Goal: Information Seeking & Learning: Understand process/instructions

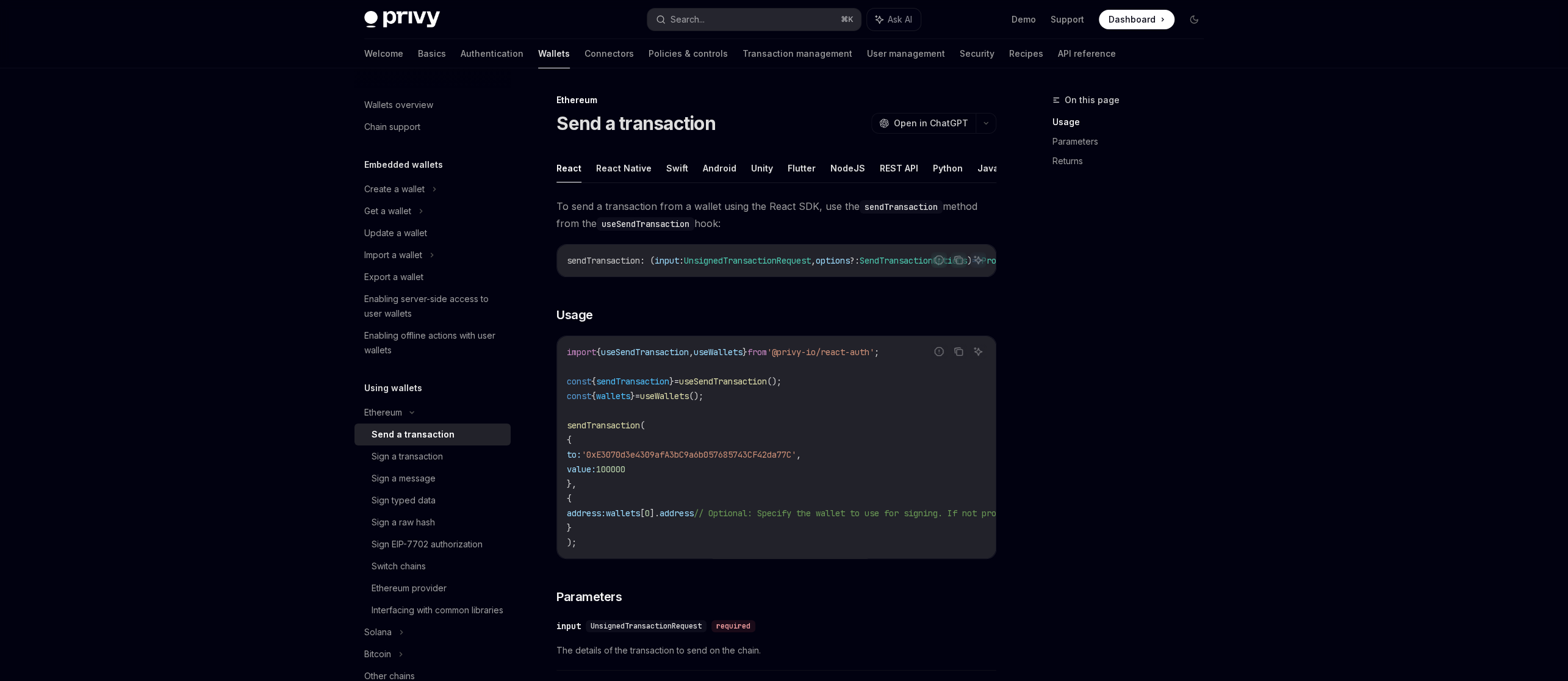
click at [767, 455] on span "'0xE3070d3e4309afA3bC9a6b057685743CF42da77C'" at bounding box center [689, 454] width 215 height 11
copy span "0xE3070d3e4309afA3bC9a6b057685743CF42da77C"
click at [987, 125] on button "button" at bounding box center [986, 123] width 20 height 20
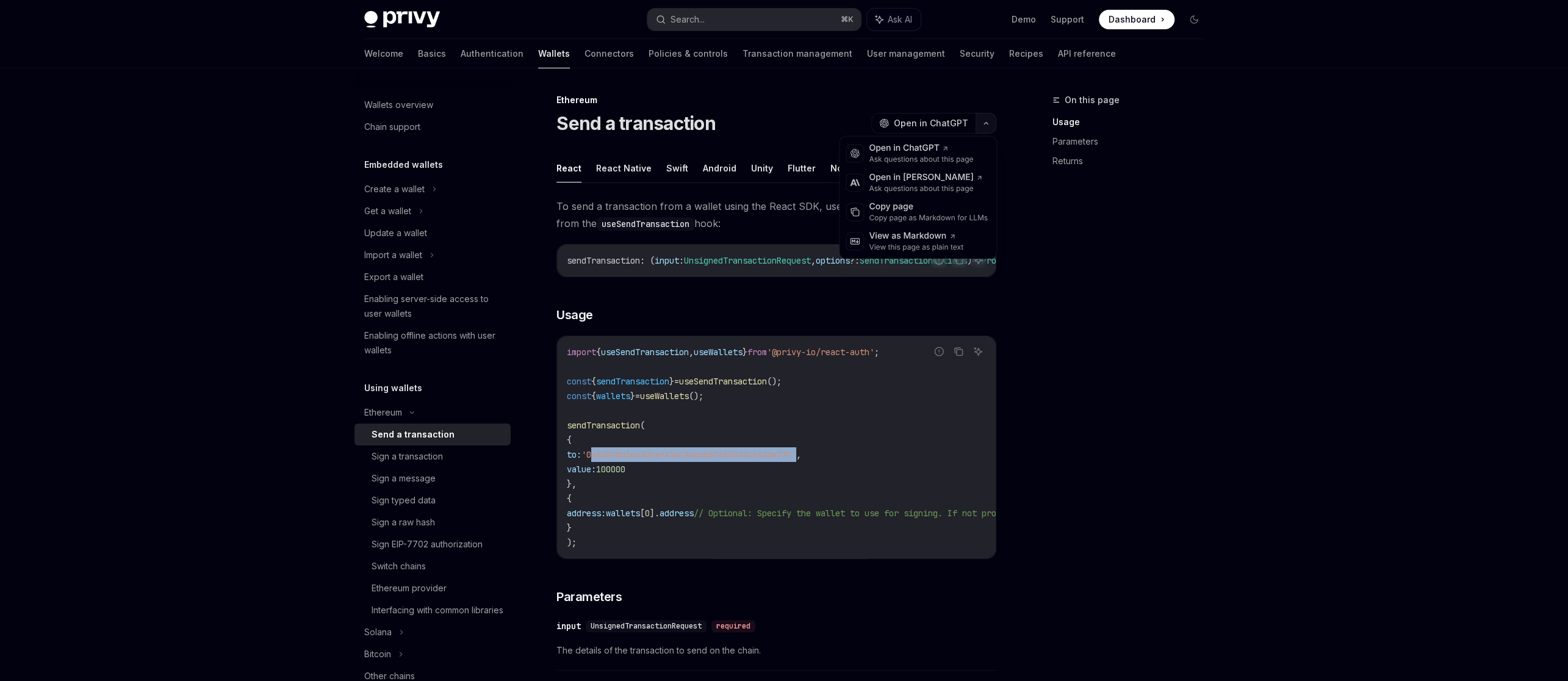
click at [987, 125] on icon "button" at bounding box center [986, 124] width 14 height 5
click at [941, 171] on button "Python" at bounding box center [947, 169] width 30 height 29
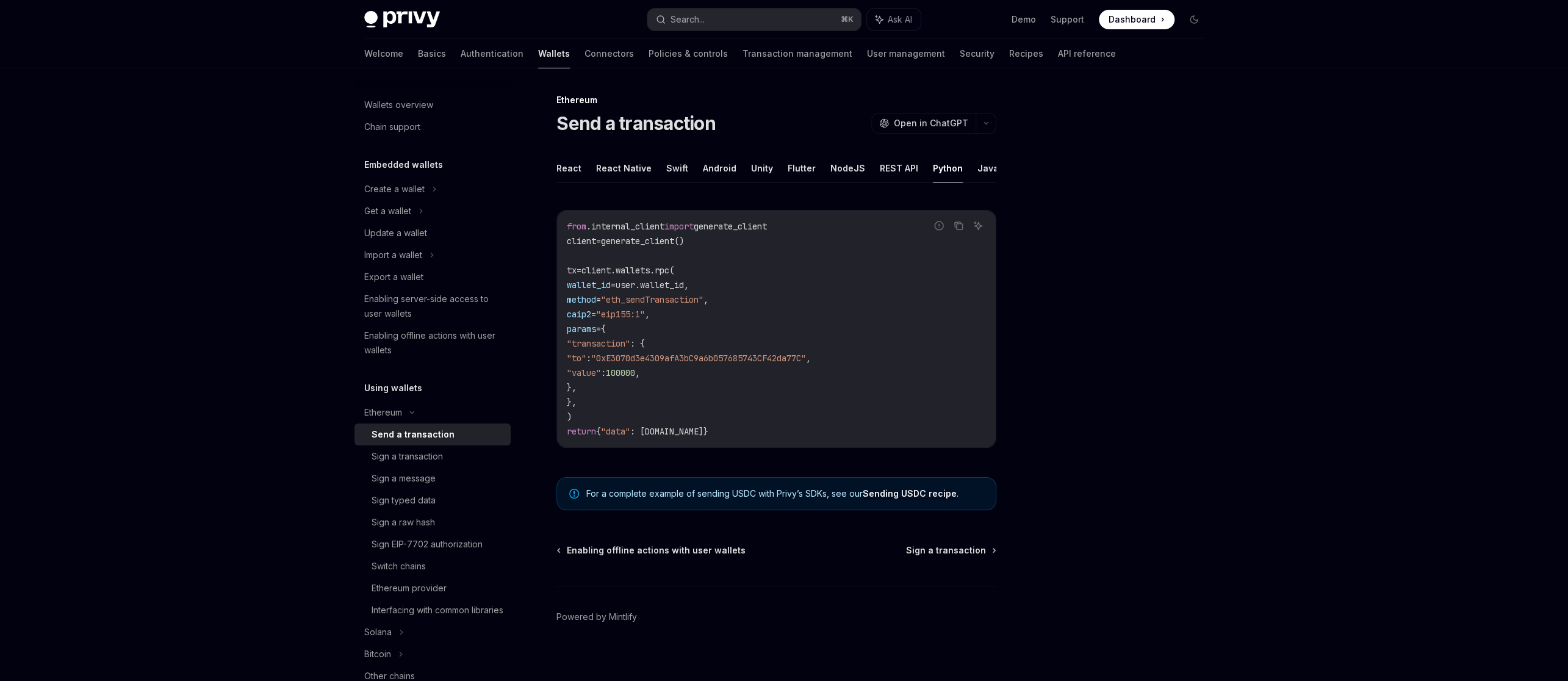
click at [789, 184] on div "React React Native Swift Android Unity Flutter NodeJS REST API Python Java Repo…" at bounding box center [776, 311] width 439 height 313
click at [884, 170] on button "REST API" at bounding box center [898, 169] width 38 height 29
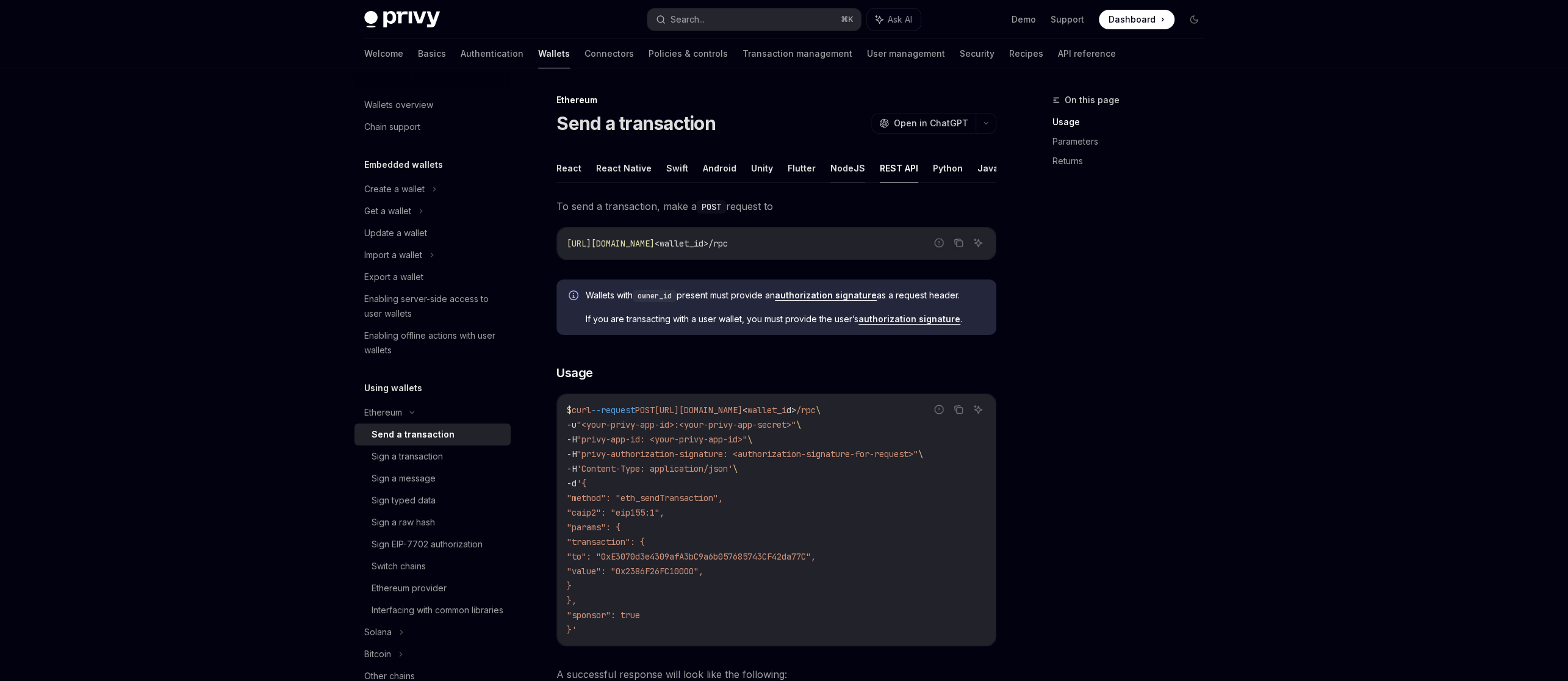
click at [842, 172] on button "NodeJS" at bounding box center [847, 169] width 35 height 29
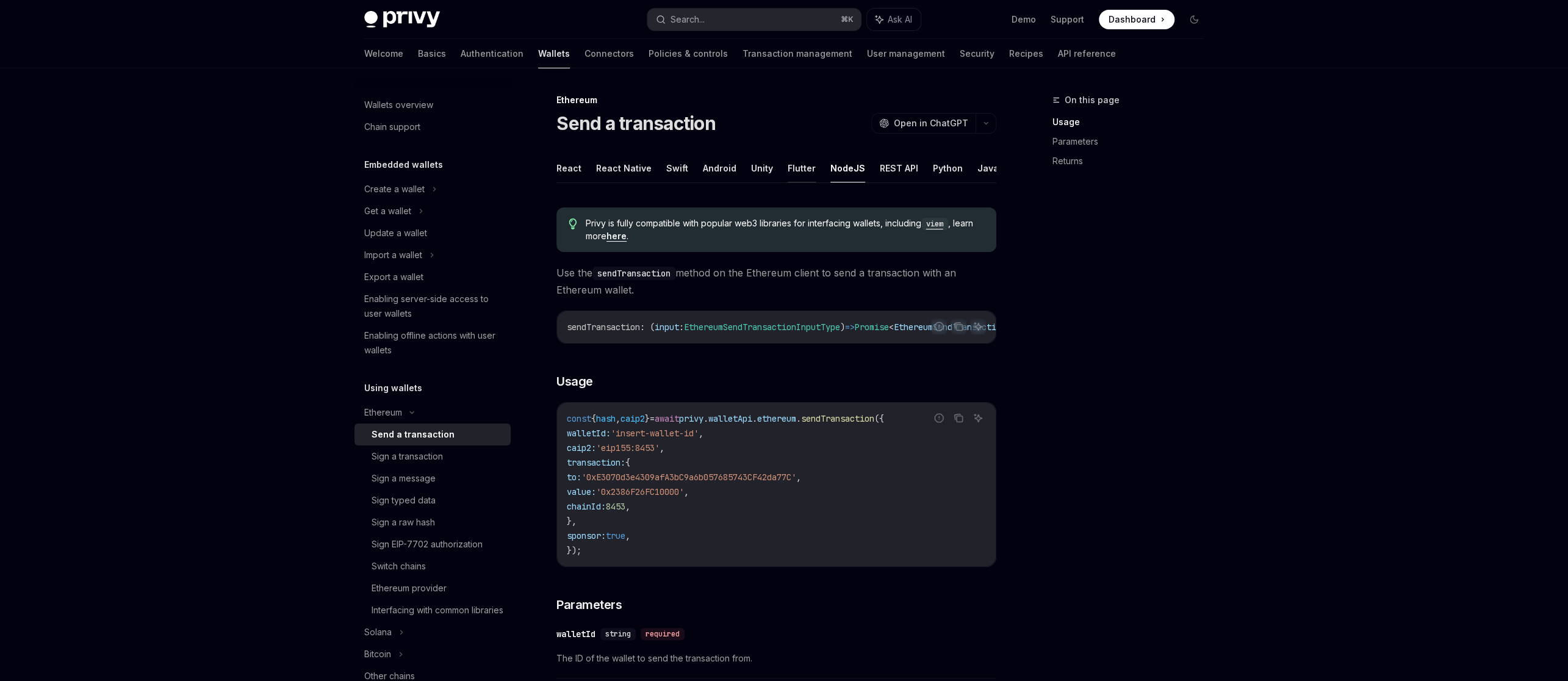
click at [796, 175] on button "Flutter" at bounding box center [801, 169] width 28 height 29
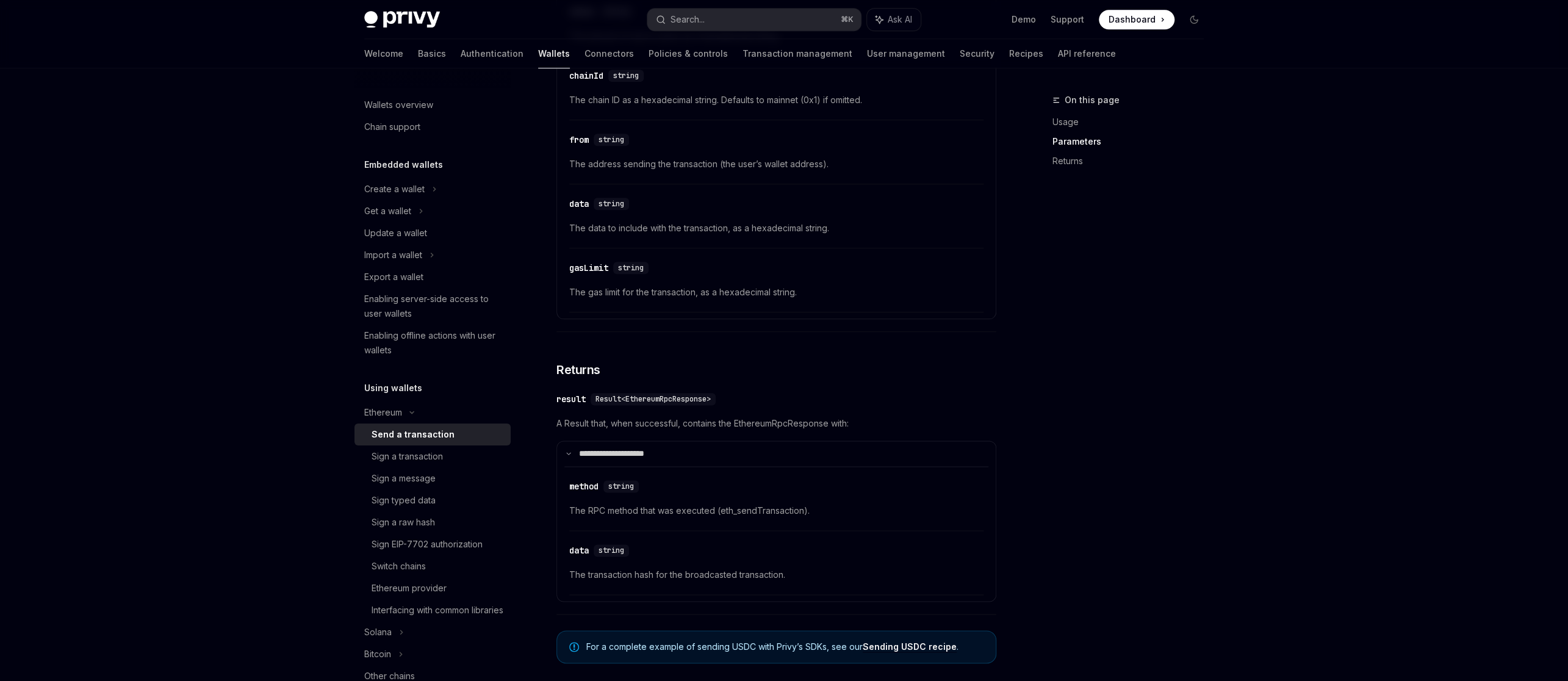
scroll to position [1071, 0]
click at [653, 392] on span "Result<EthereumRpcResponse>" at bounding box center [653, 394] width 115 height 10
click at [776, 418] on span "A Result that, when successful, contains the EthereumRpcResponse with:" at bounding box center [776, 418] width 439 height 14
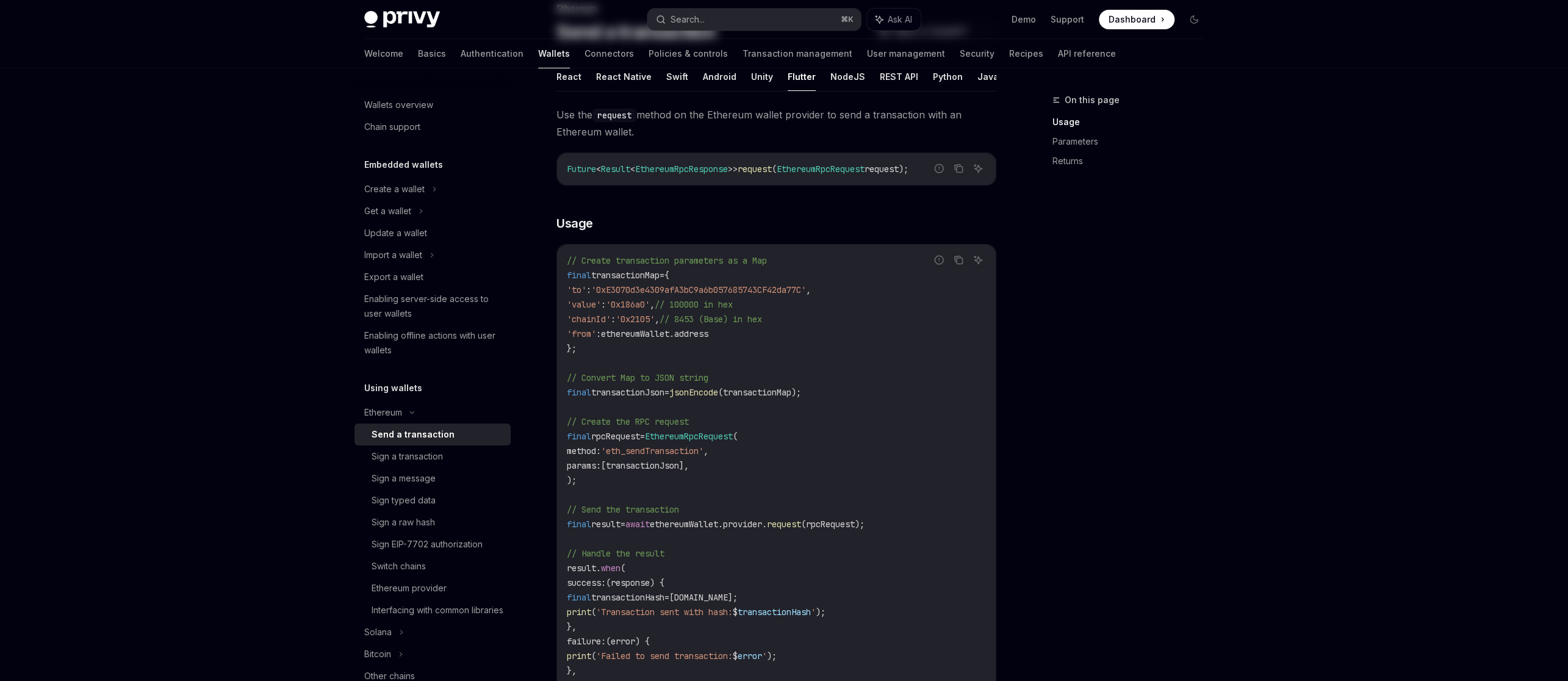
scroll to position [0, 0]
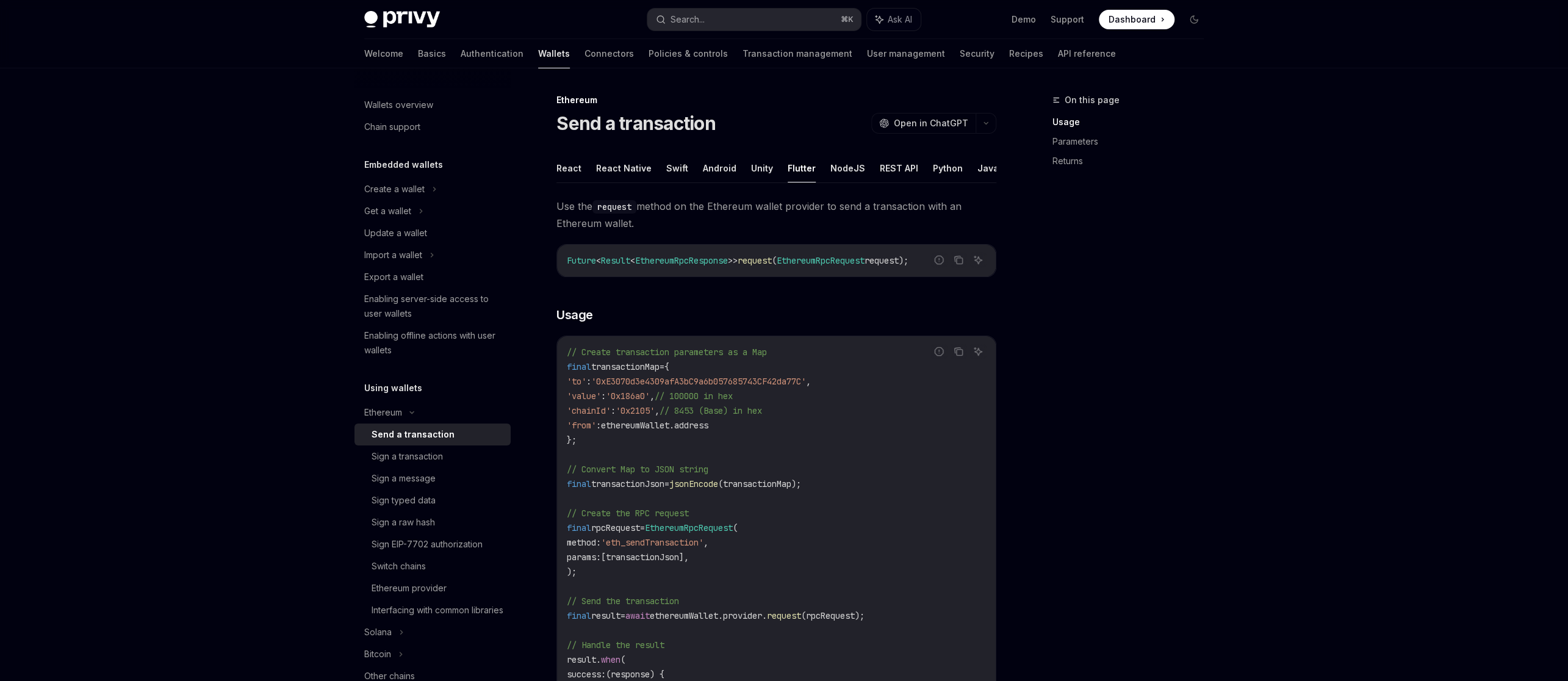
click at [581, 169] on ul "React React Native Swift Android Unity Flutter NodeJS REST API Python Java" at bounding box center [776, 169] width 439 height 30
click at [575, 169] on button "React" at bounding box center [569, 169] width 25 height 29
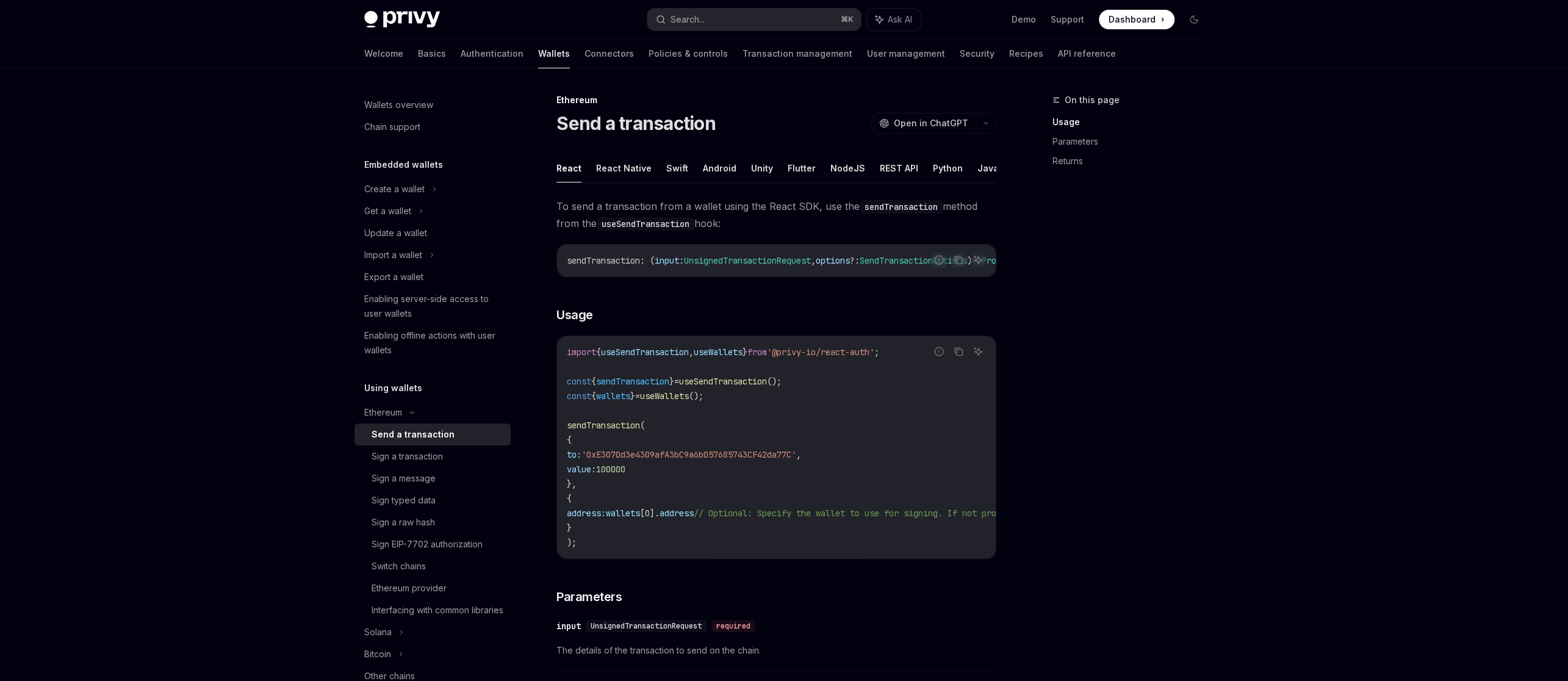
drag, startPoint x: 723, startPoint y: 281, endPoint x: 771, endPoint y: 280, distance: 48.0
click at [773, 280] on div "To send a transaction from a wallet using the React SDK, use the sendTransactio…" at bounding box center [776, 628] width 439 height 861
drag, startPoint x: 760, startPoint y: 275, endPoint x: 835, endPoint y: 277, distance: 75.0
click at [839, 276] on div "sendTransaction : ( input : UnsignedTransactionRequest , options ?: SendTransac…" at bounding box center [776, 260] width 439 height 31
drag, startPoint x: 754, startPoint y: 274, endPoint x: 804, endPoint y: 274, distance: 50.0
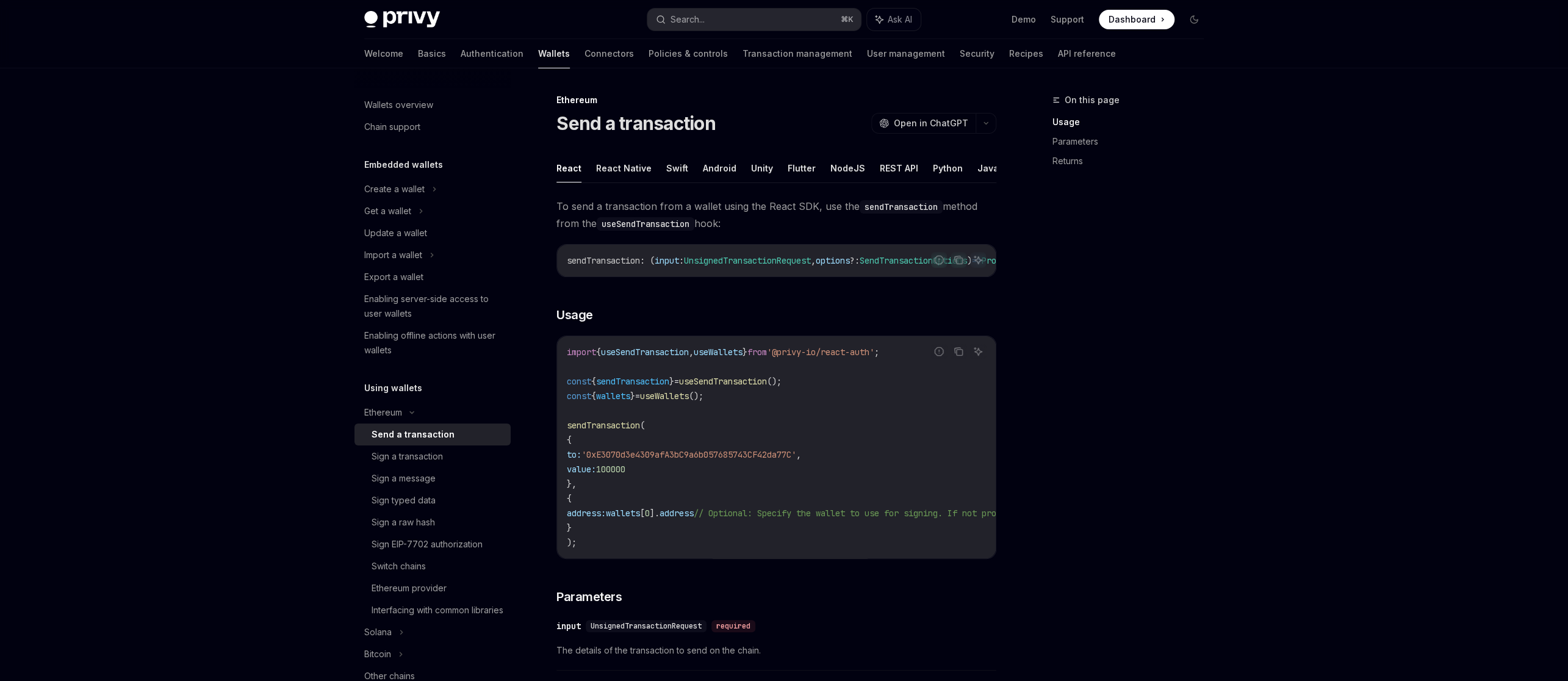
click at [811, 275] on div "sendTransaction : ( input : UnsignedTransactionRequest , options ?: SendTransac…" at bounding box center [776, 260] width 439 height 31
drag, startPoint x: 787, startPoint y: 269, endPoint x: 812, endPoint y: 274, distance: 25.5
click at [812, 274] on div "sendTransaction : ( input : UnsignedTransactionRequest , options ?: SendTransac…" at bounding box center [776, 260] width 439 height 31
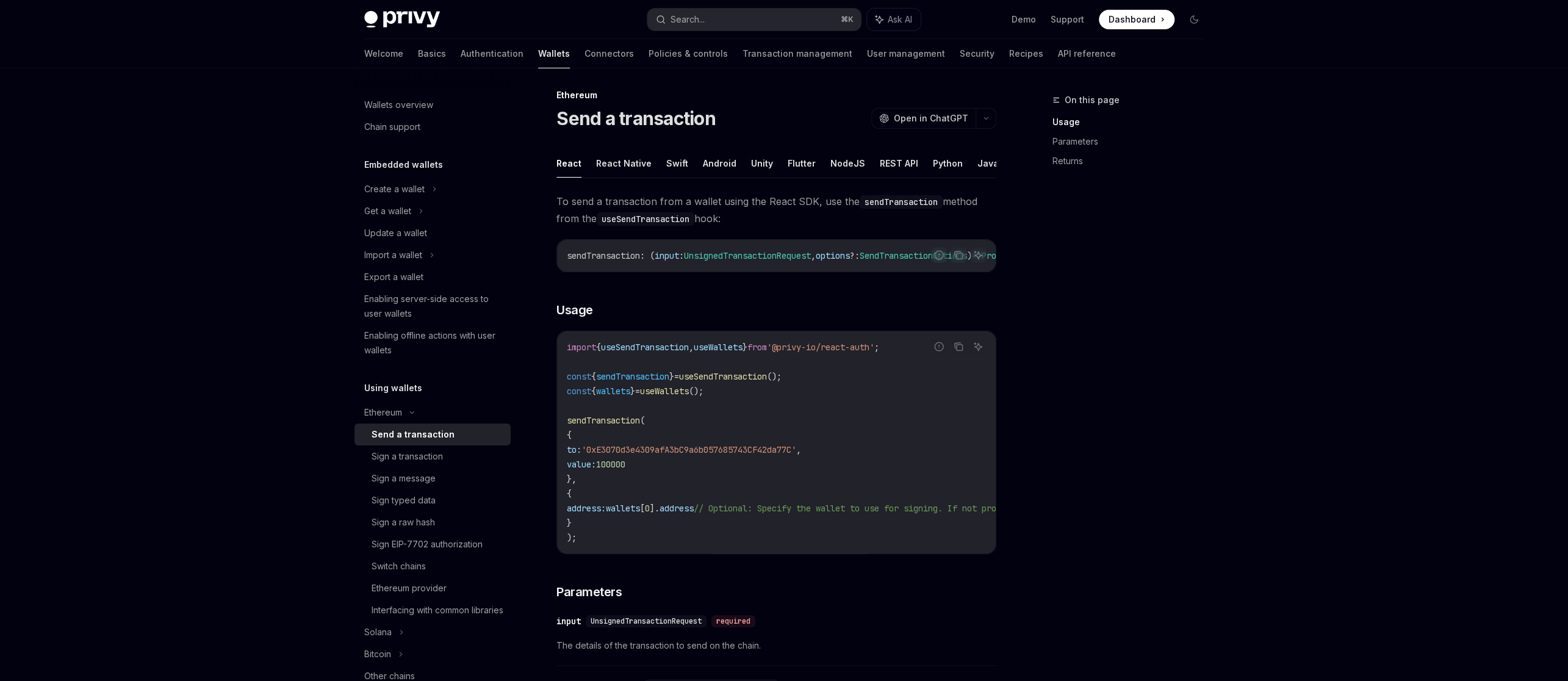
scroll to position [16, 0]
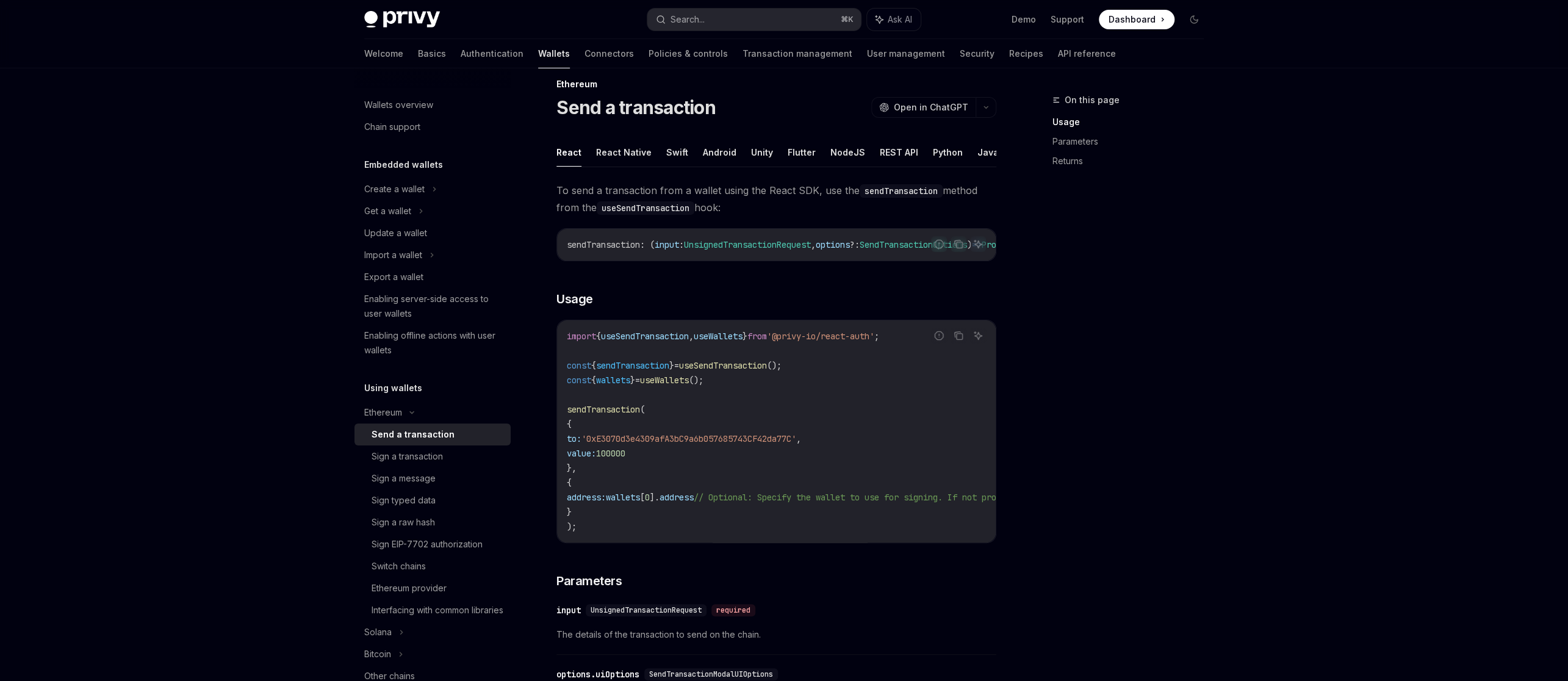
type textarea "*"
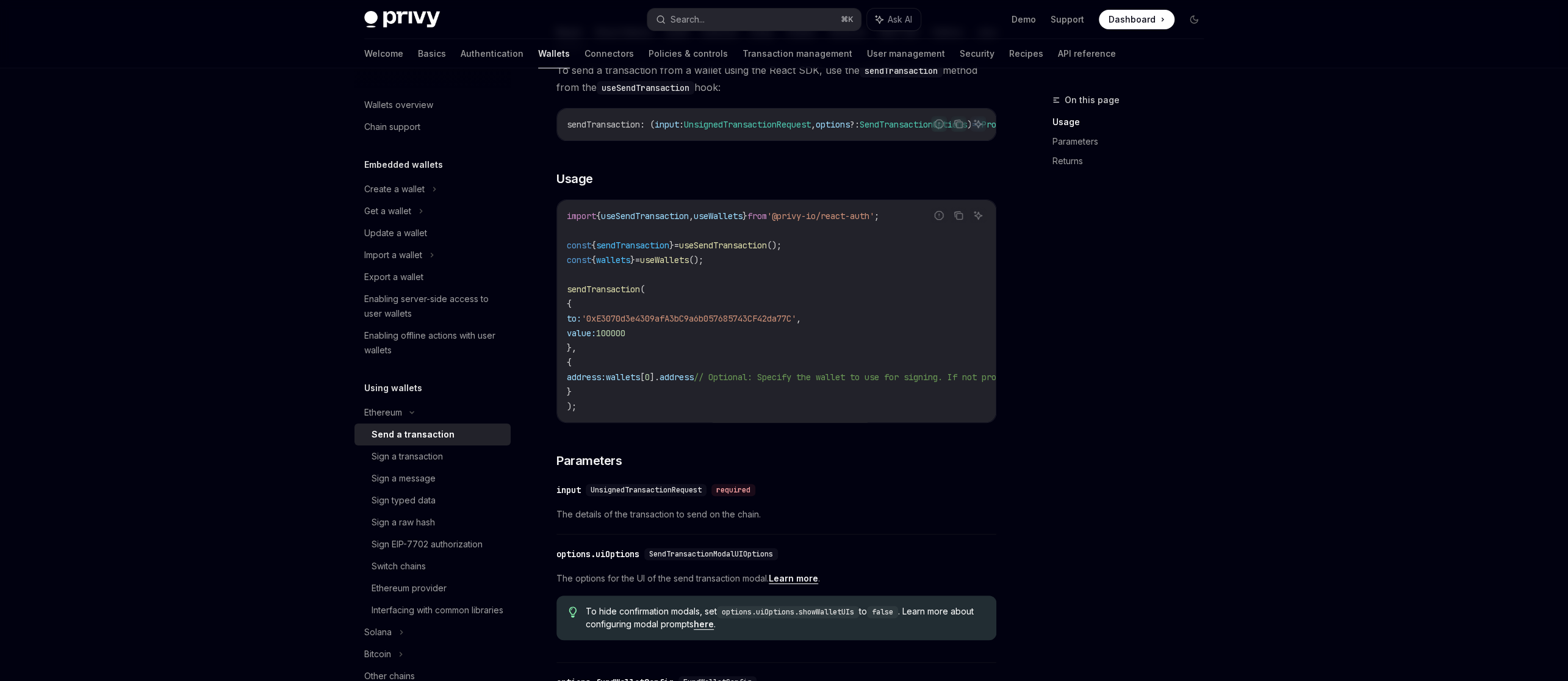
scroll to position [154, 0]
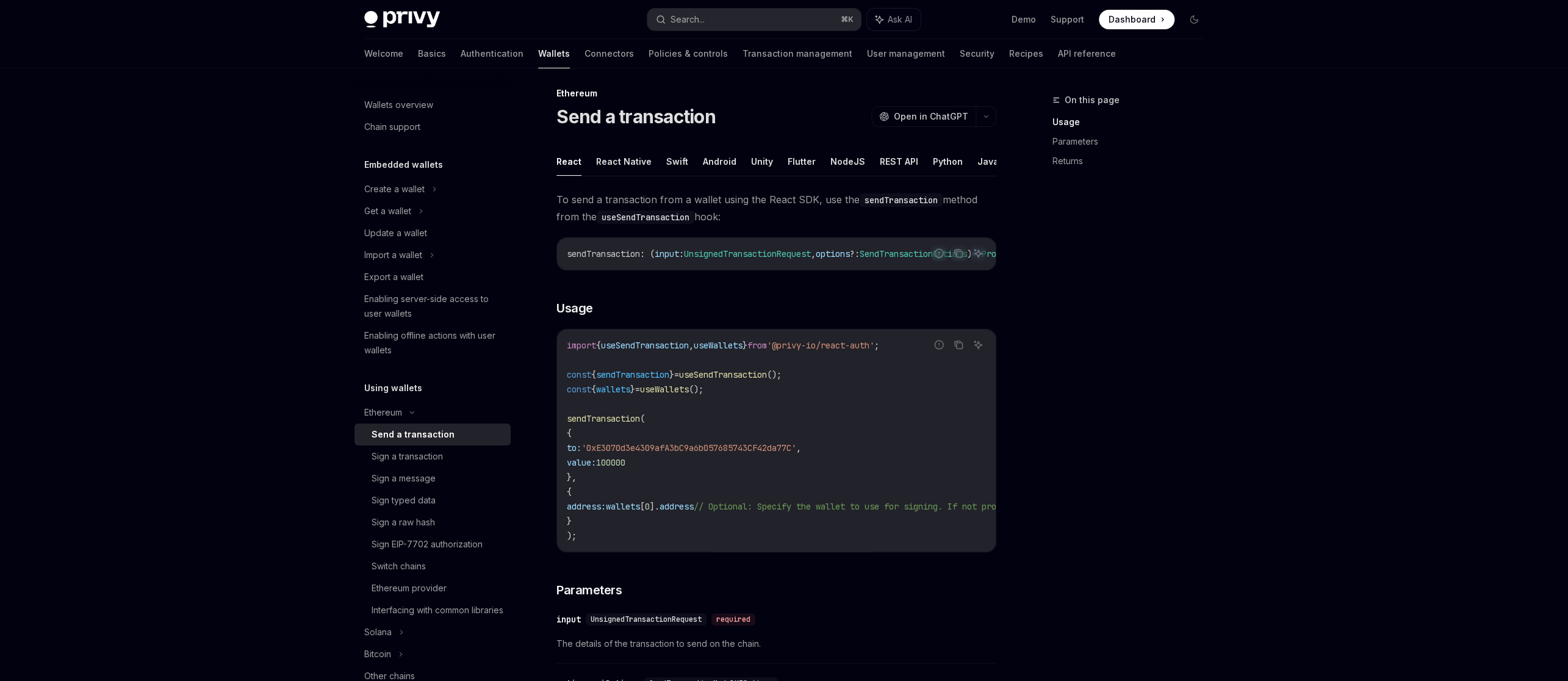
scroll to position [8, 0]
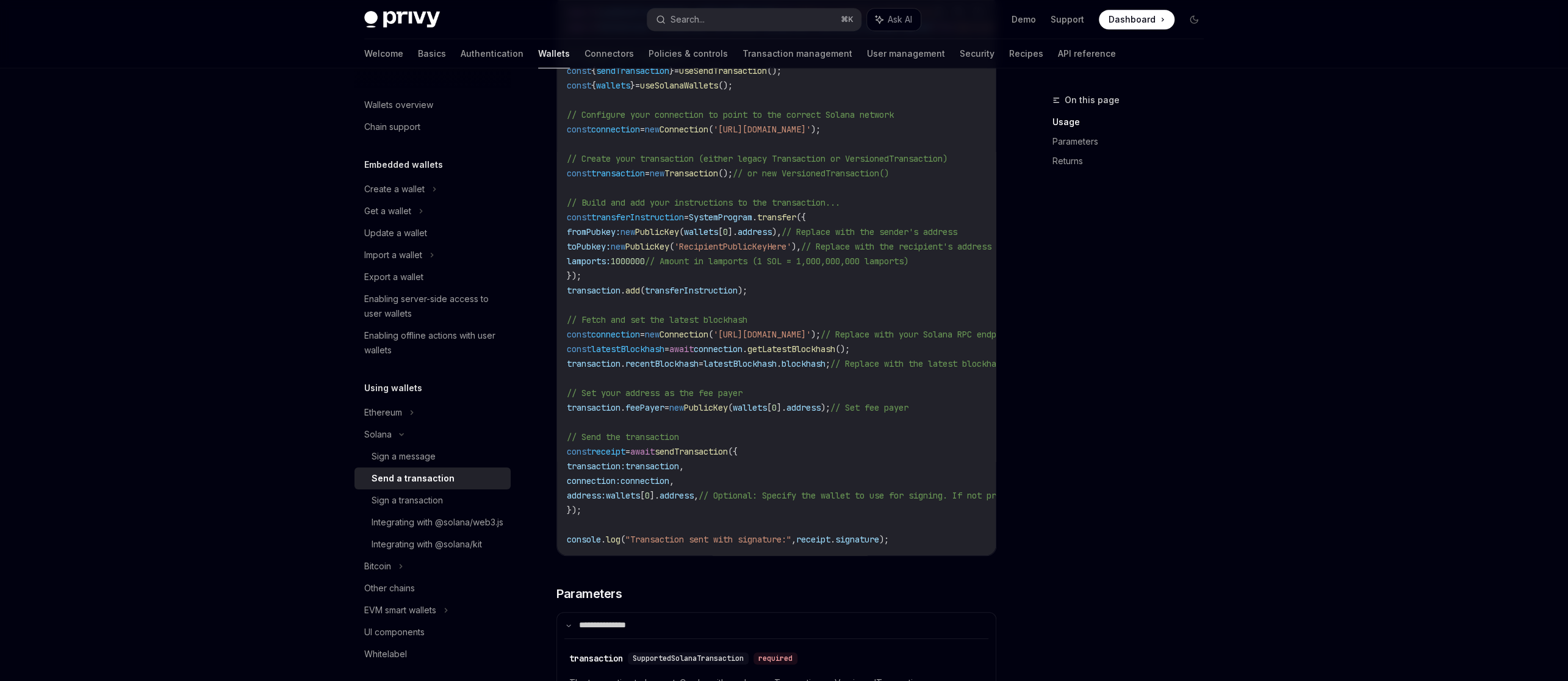
scroll to position [473, 0]
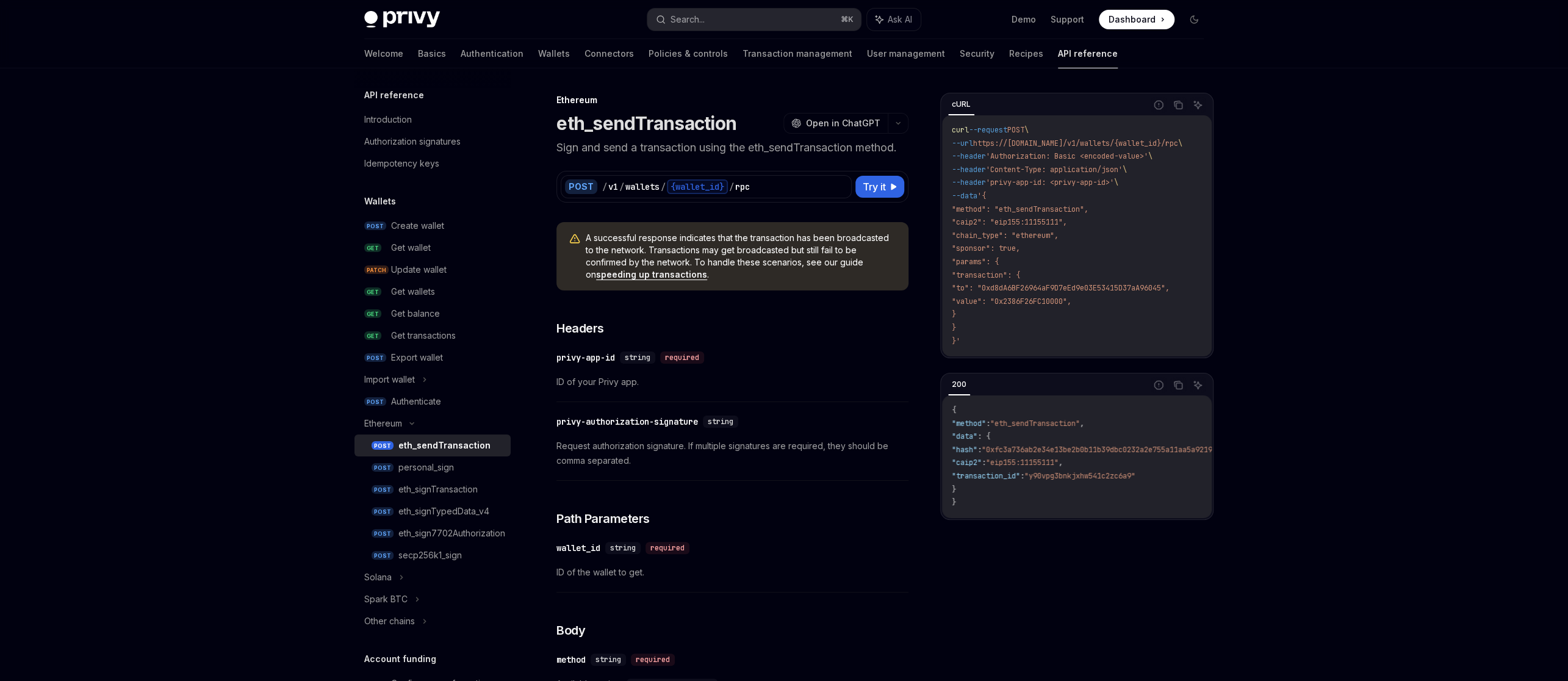
click at [1096, 455] on span ""0xfc3a736ab2e34e13be2b0b11b39dbc0232a2e755a11aa5a9219890d3b2c6c7d8"" at bounding box center [1126, 450] width 290 height 10
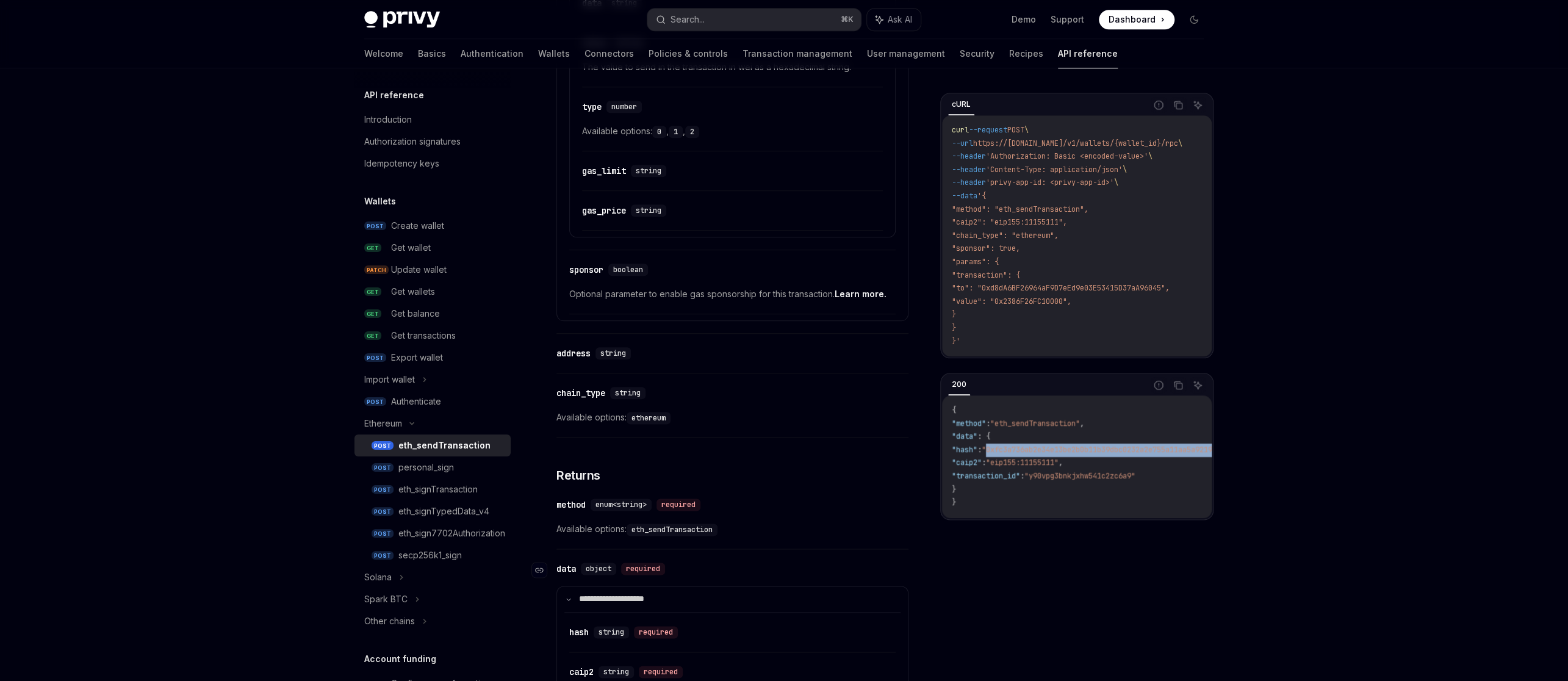
scroll to position [1292, 0]
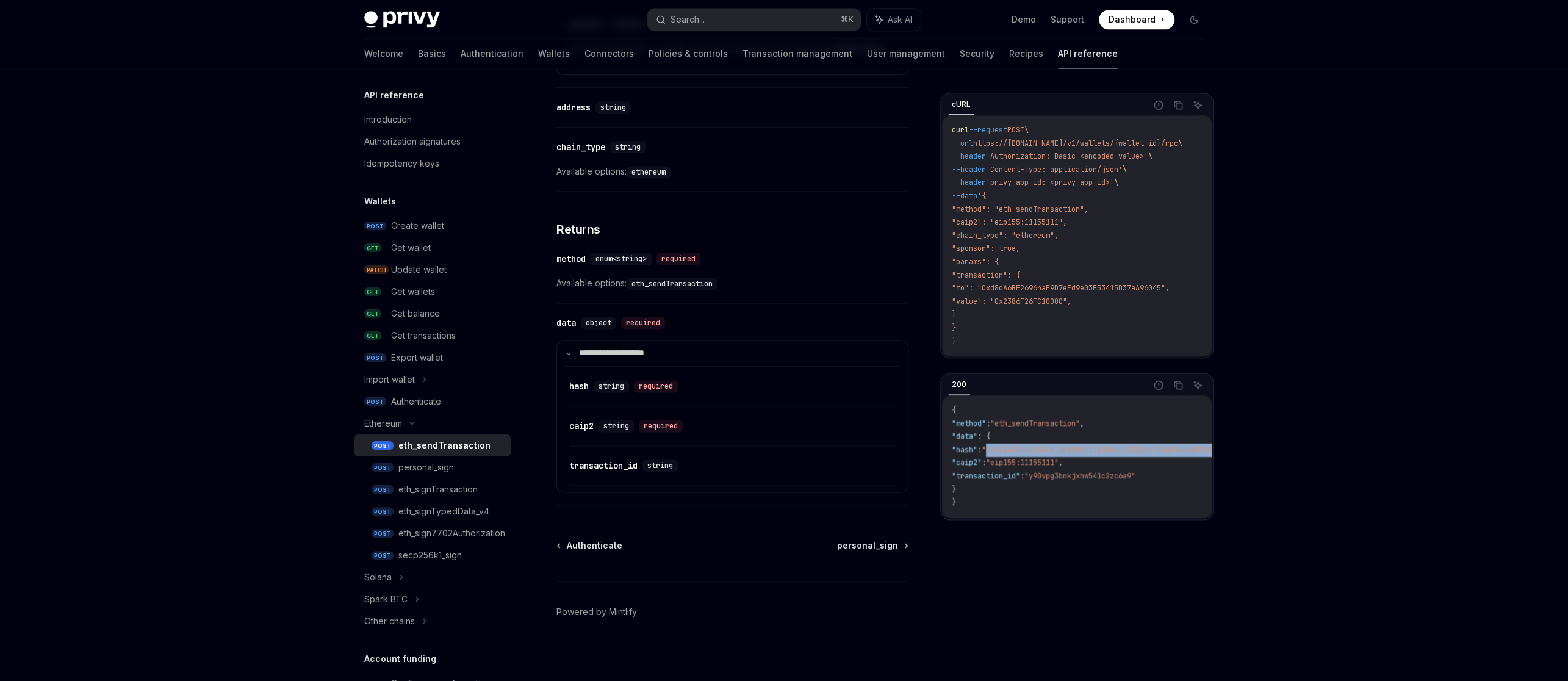
click at [1085, 455] on span ""0xfc3a736ab2e34e13be2b0b11b39dbc0232a2e755a11aa5a9219890d3b2c6c7d8"" at bounding box center [1126, 450] width 290 height 10
click at [1081, 453] on span ""0xfc3a736ab2e34e13be2b0b11b39dbc0232a2e755a11aa5a9219890d3b2c6c7d8"" at bounding box center [1126, 450] width 290 height 10
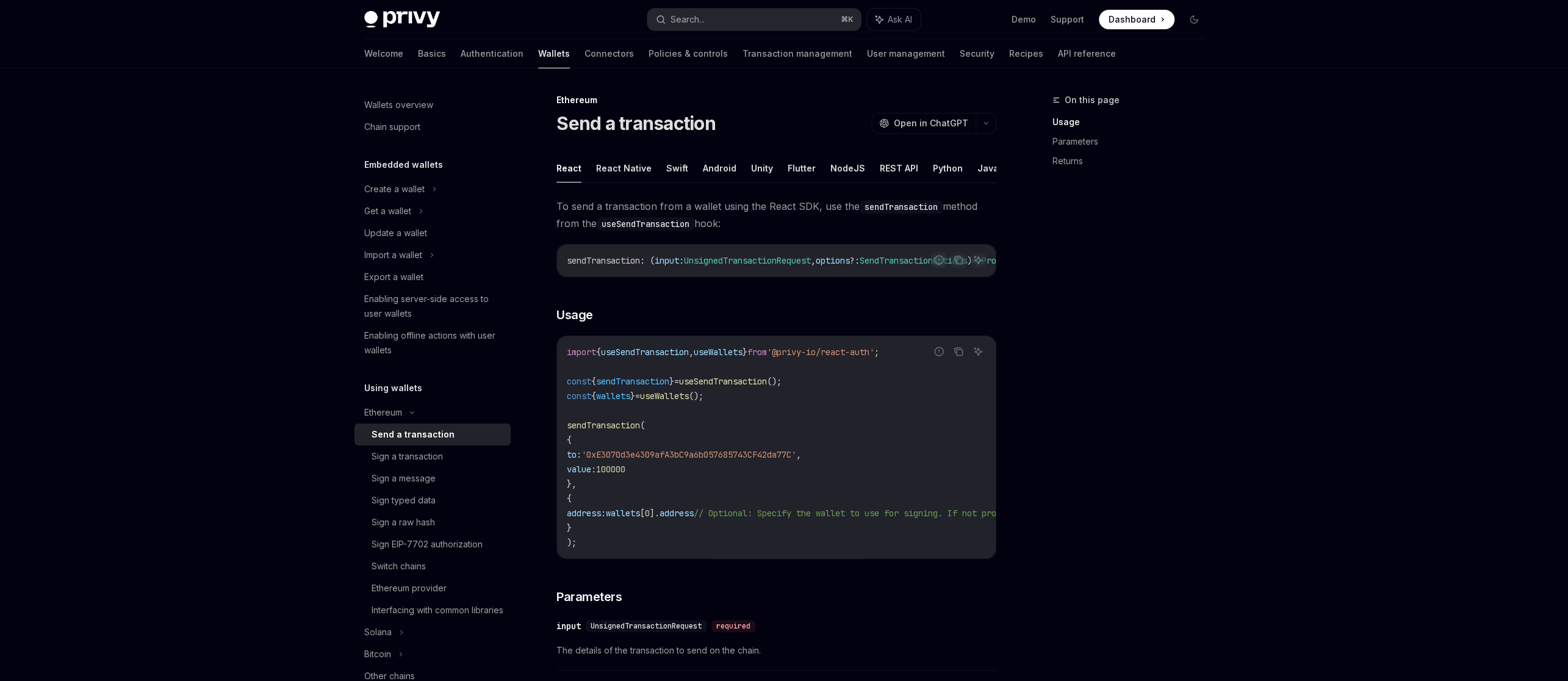
scroll to position [610, 0]
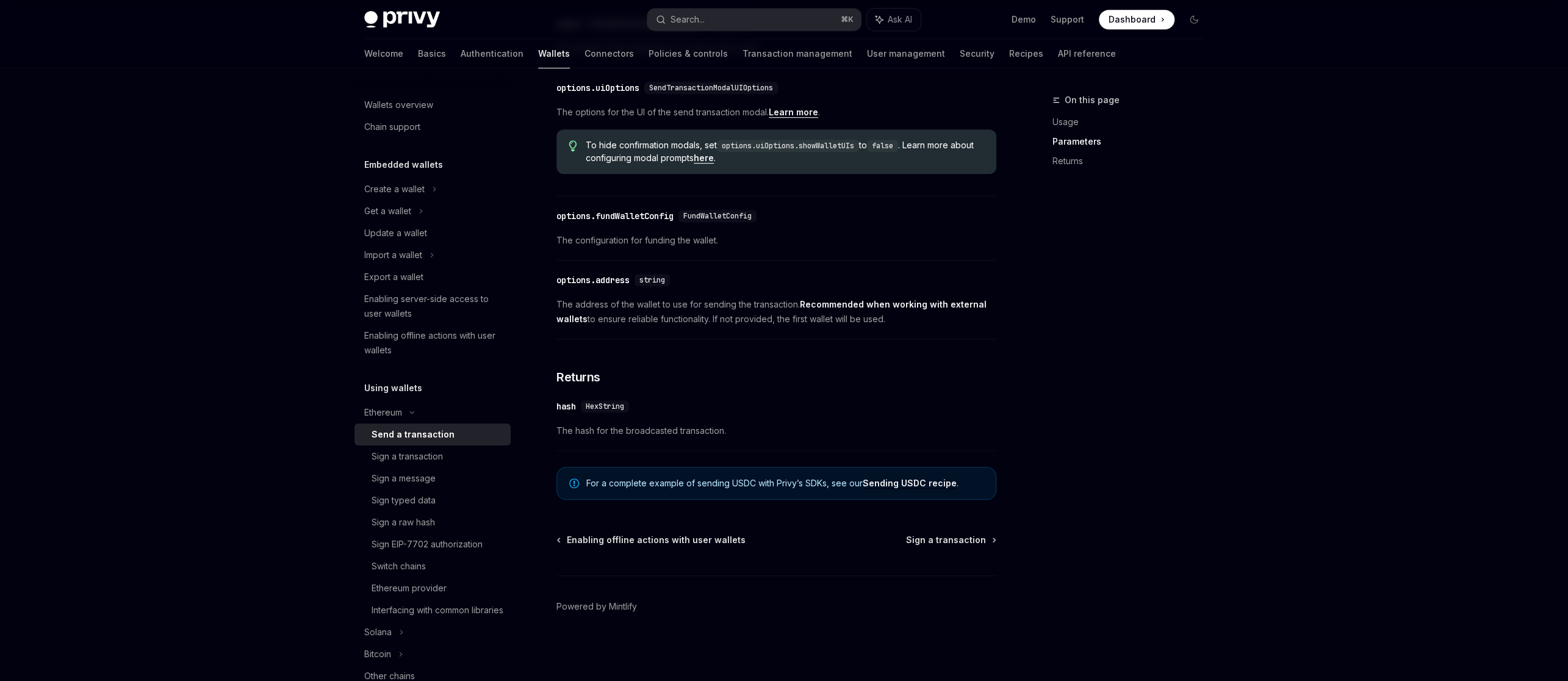
click at [919, 484] on link "Sending USDC recipe" at bounding box center [909, 483] width 94 height 11
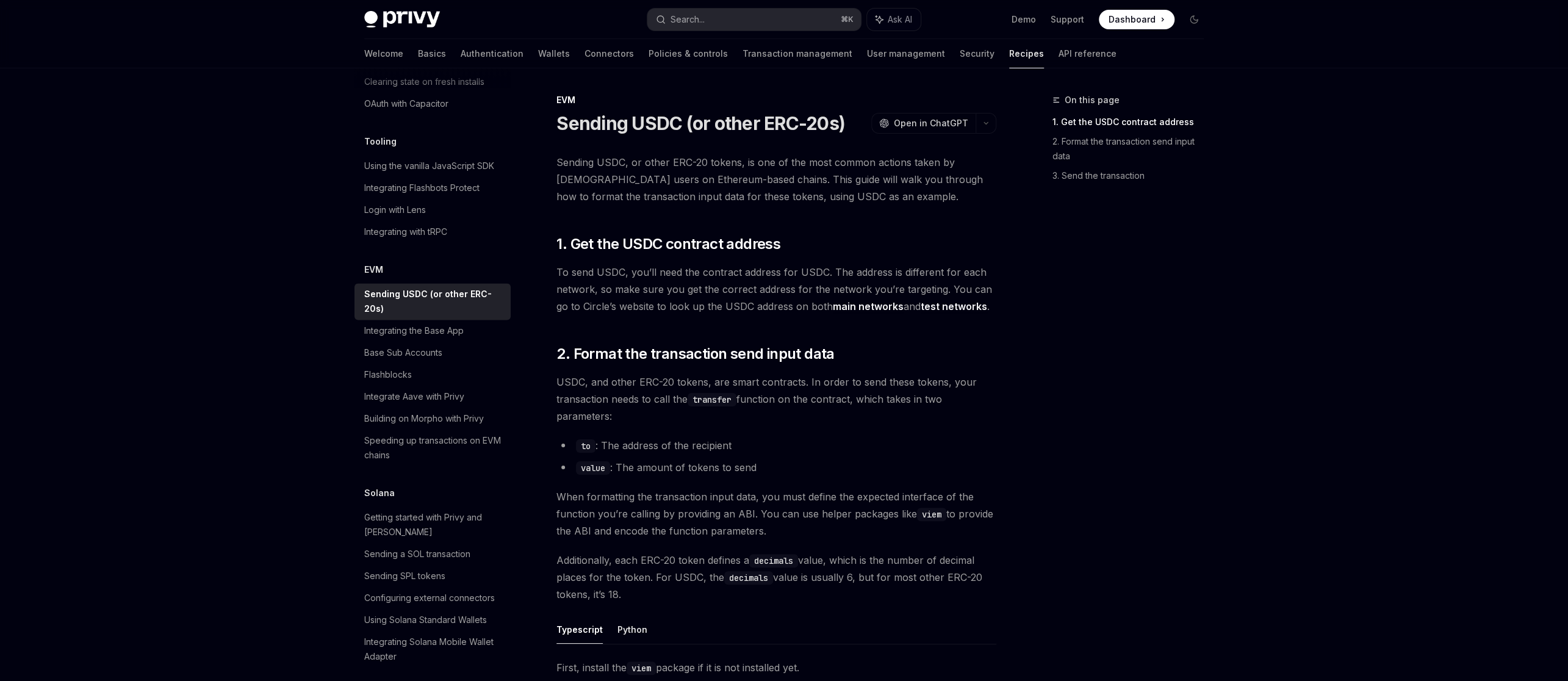
click at [600, 469] on code "value" at bounding box center [593, 468] width 34 height 14
click at [600, 468] on code "value" at bounding box center [593, 468] width 34 height 14
click at [594, 467] on code "value" at bounding box center [593, 468] width 34 height 14
click at [594, 468] on code "value" at bounding box center [593, 468] width 34 height 14
type textarea "*"
